Goal: Navigation & Orientation: Find specific page/section

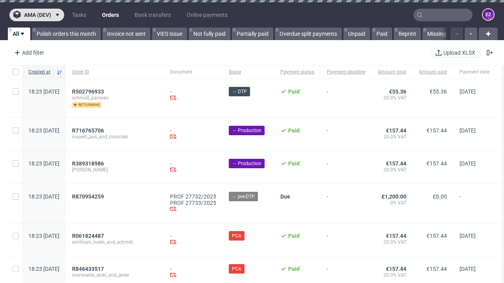
click at [37, 15] on span "ama (dev)" at bounding box center [37, 15] width 27 height 6
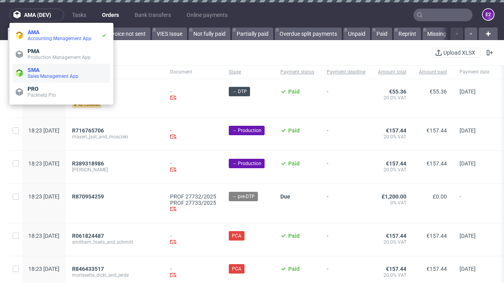
click at [61, 73] on span "Sales Management App" at bounding box center [67, 76] width 79 height 6
